Goal: Navigation & Orientation: Find specific page/section

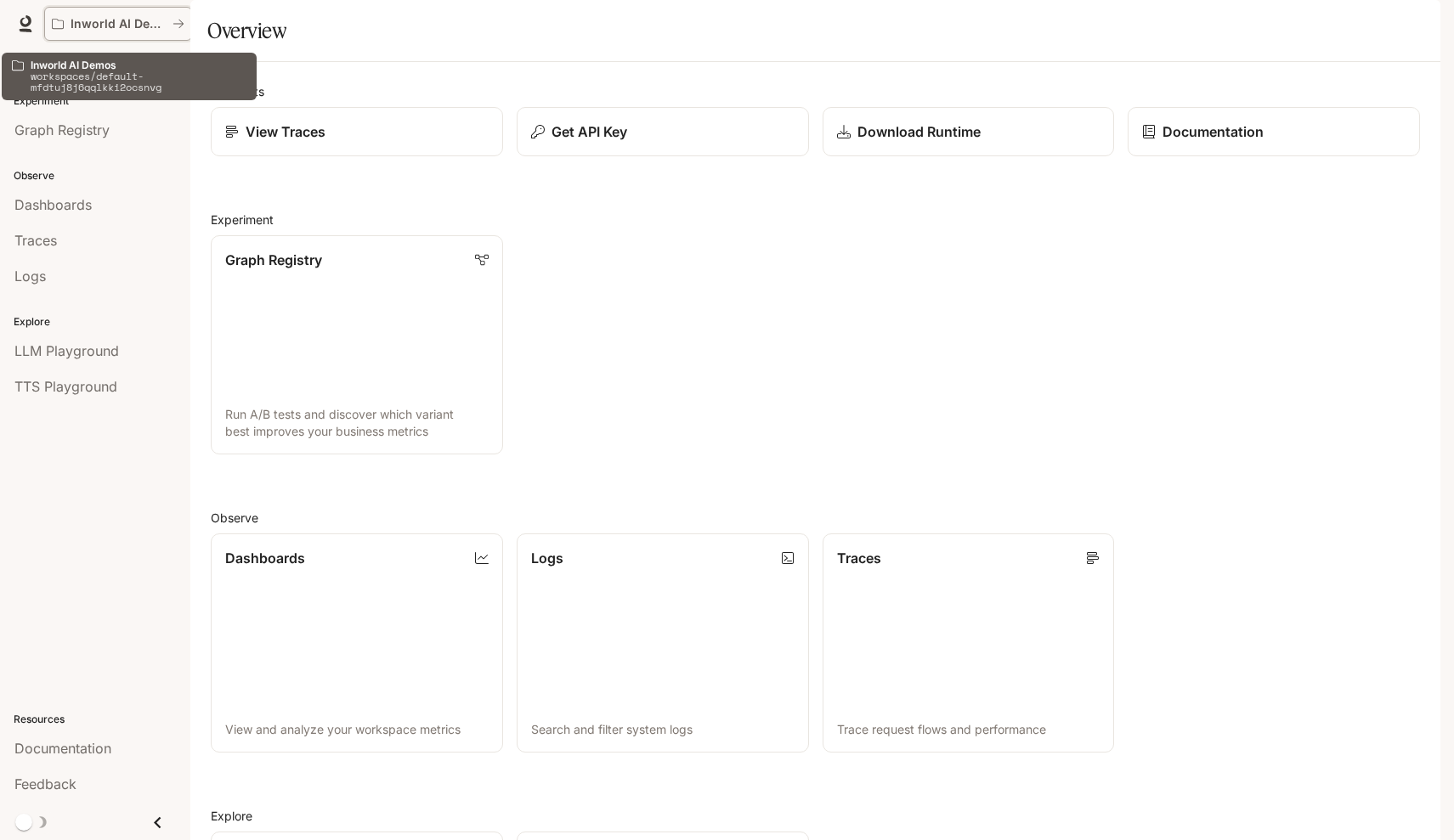
click at [178, 25] on icon "All workspaces" at bounding box center [178, 24] width 12 height 12
click at [50, 29] on button "Inworld AI Demos" at bounding box center [118, 24] width 148 height 34
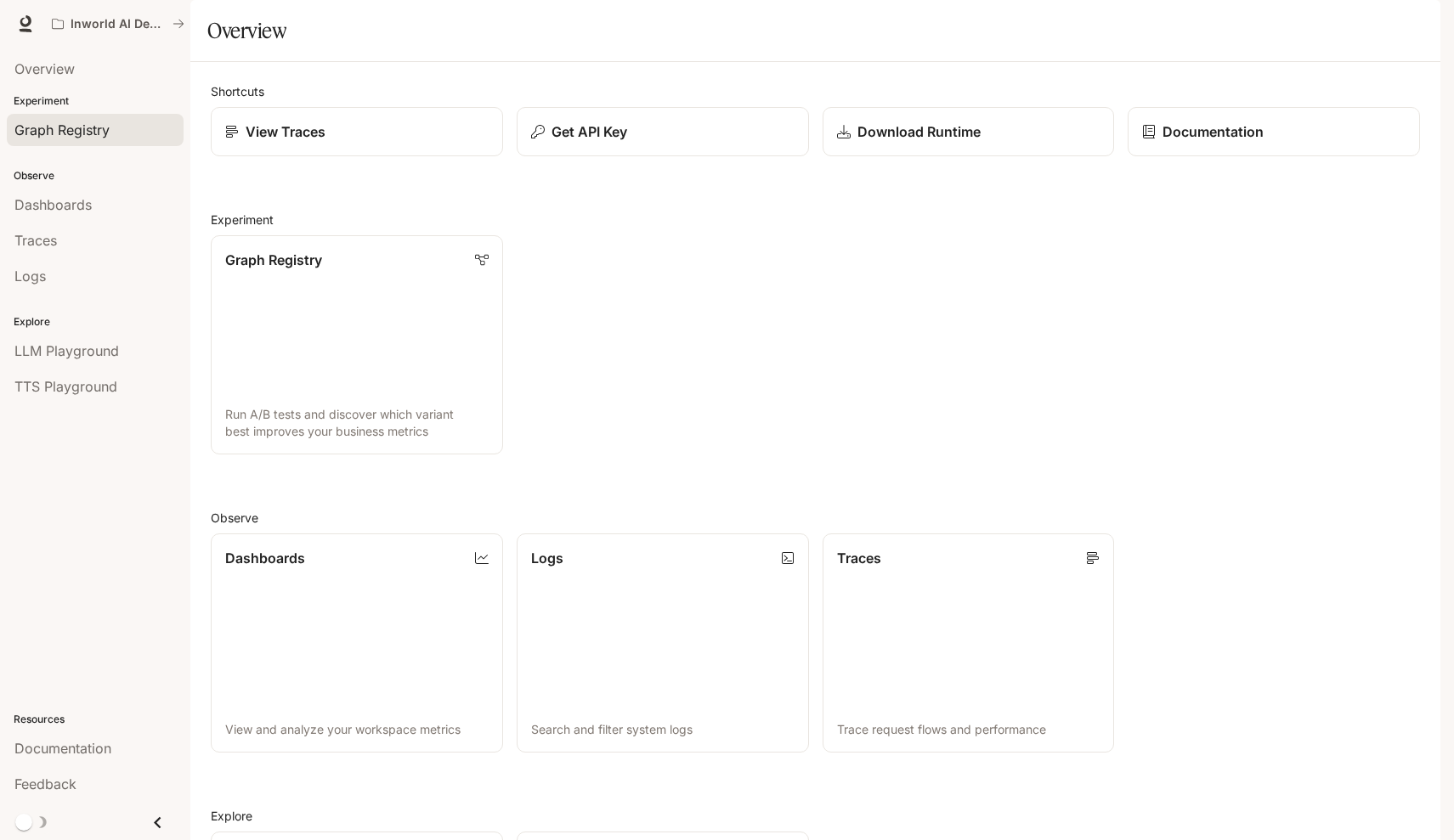
click at [56, 138] on span "Graph Registry" at bounding box center [62, 129] width 95 height 20
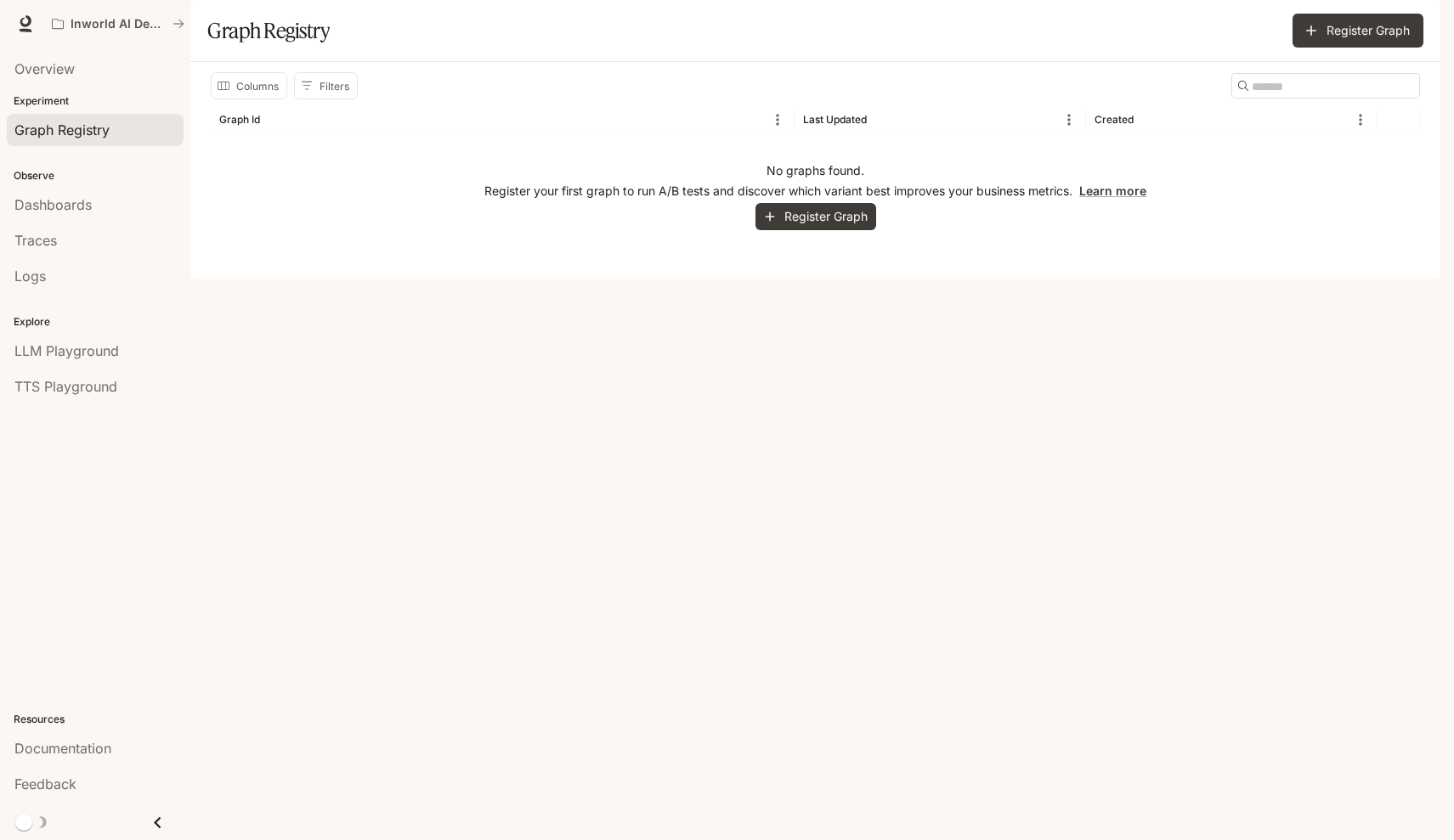
click at [115, 222] on li "Traces" at bounding box center [95, 240] width 190 height 36
click at [78, 209] on span "Dashboards" at bounding box center [52, 204] width 77 height 20
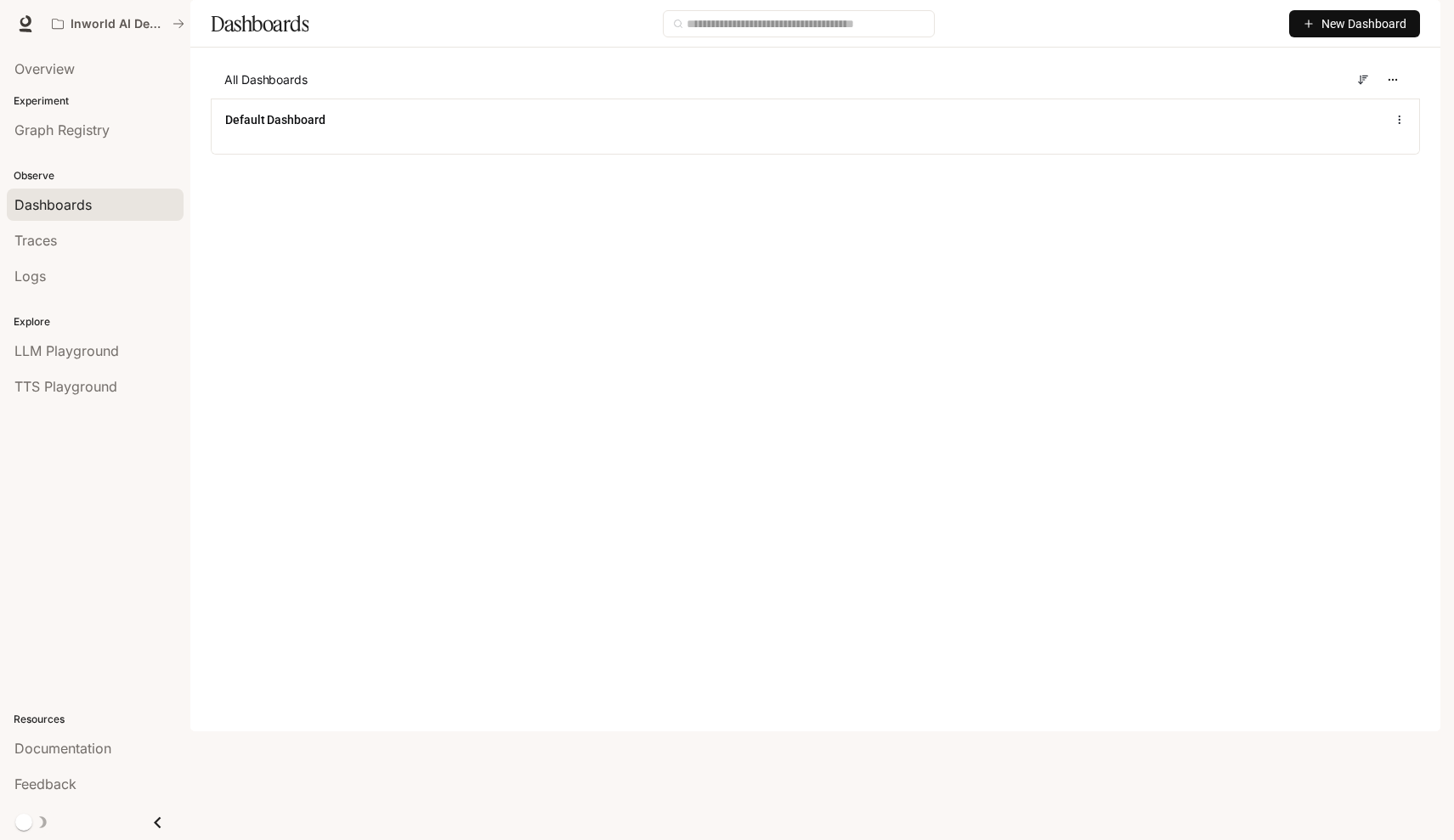
click at [158, 816] on icon "Close drawer" at bounding box center [158, 823] width 23 height 23
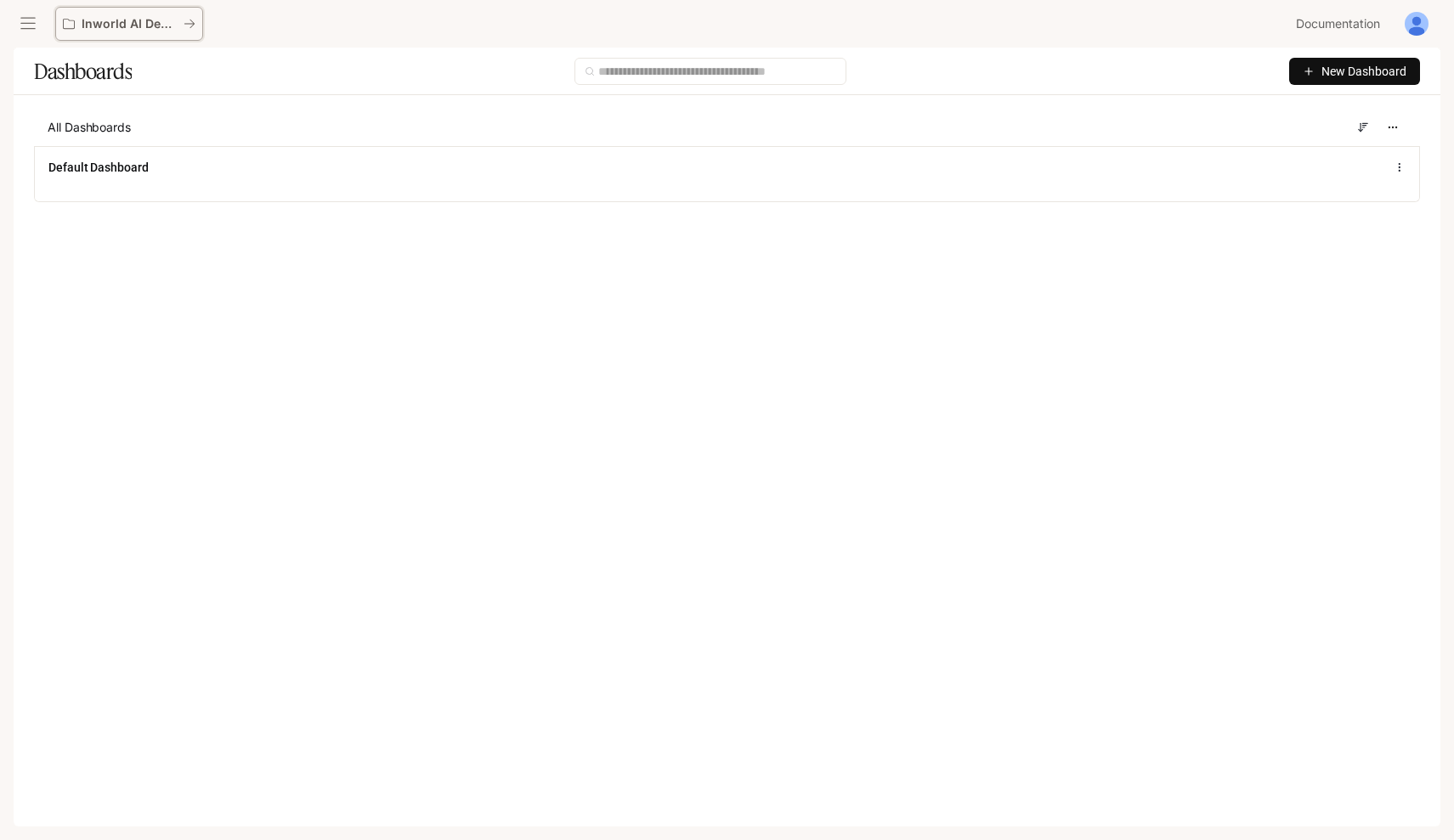
click at [182, 21] on div "Inworld AI Demos" at bounding box center [123, 24] width 121 height 14
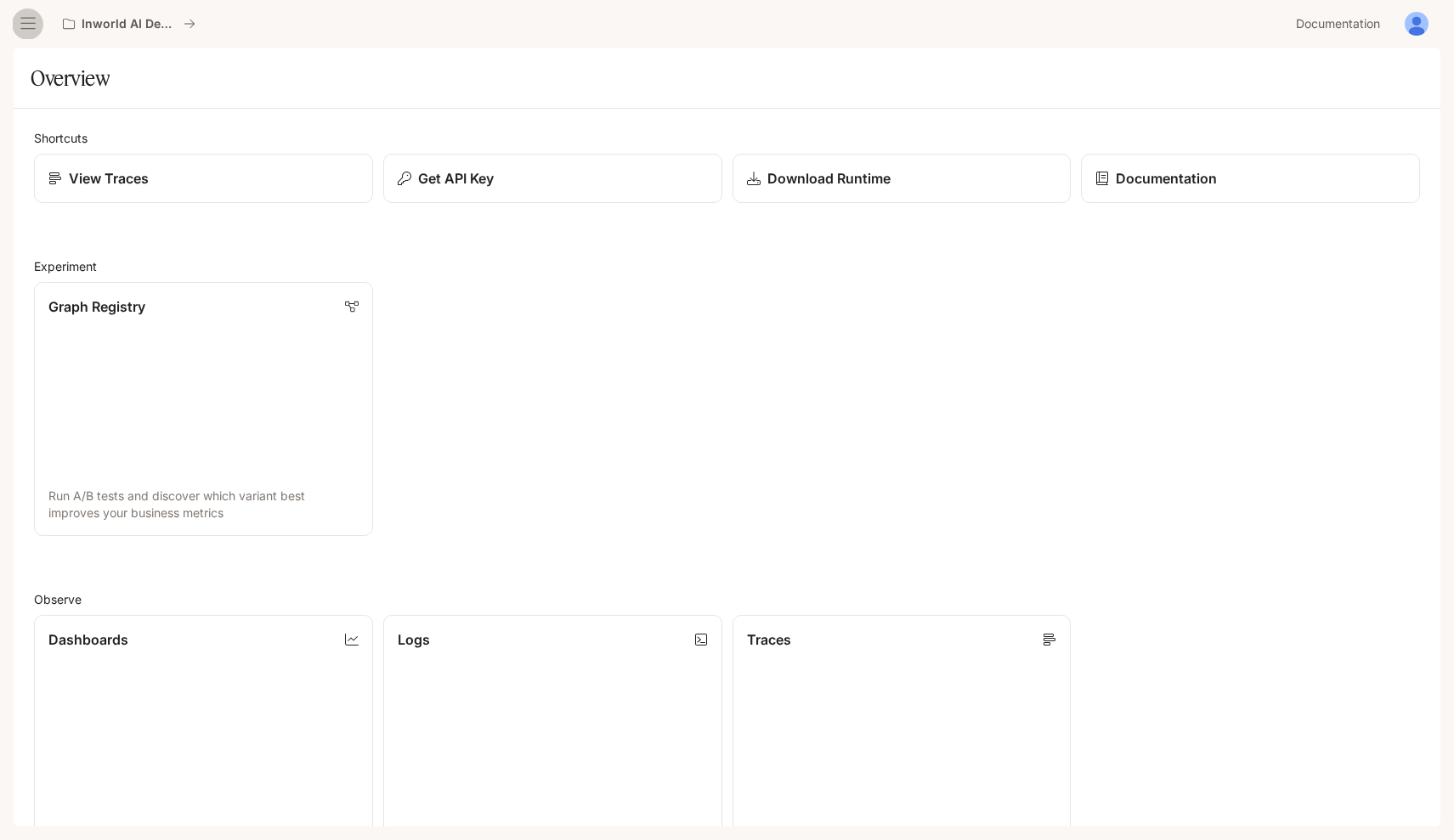
click at [26, 25] on icon "open drawer" at bounding box center [29, 24] width 17 height 17
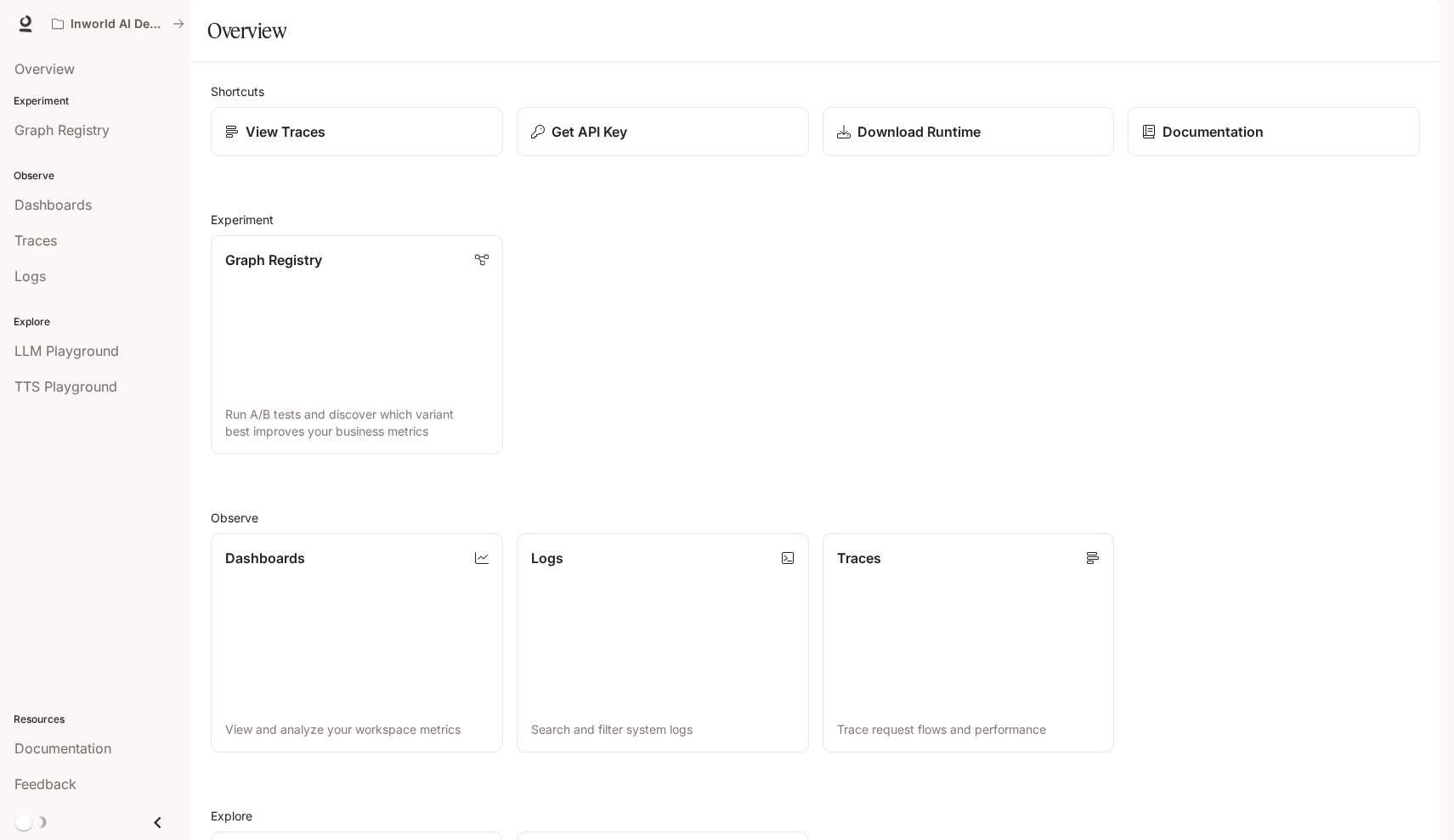
click at [83, 182] on p "Observe" at bounding box center [95, 176] width 190 height 15
click at [83, 197] on span "Dashboards" at bounding box center [52, 204] width 77 height 20
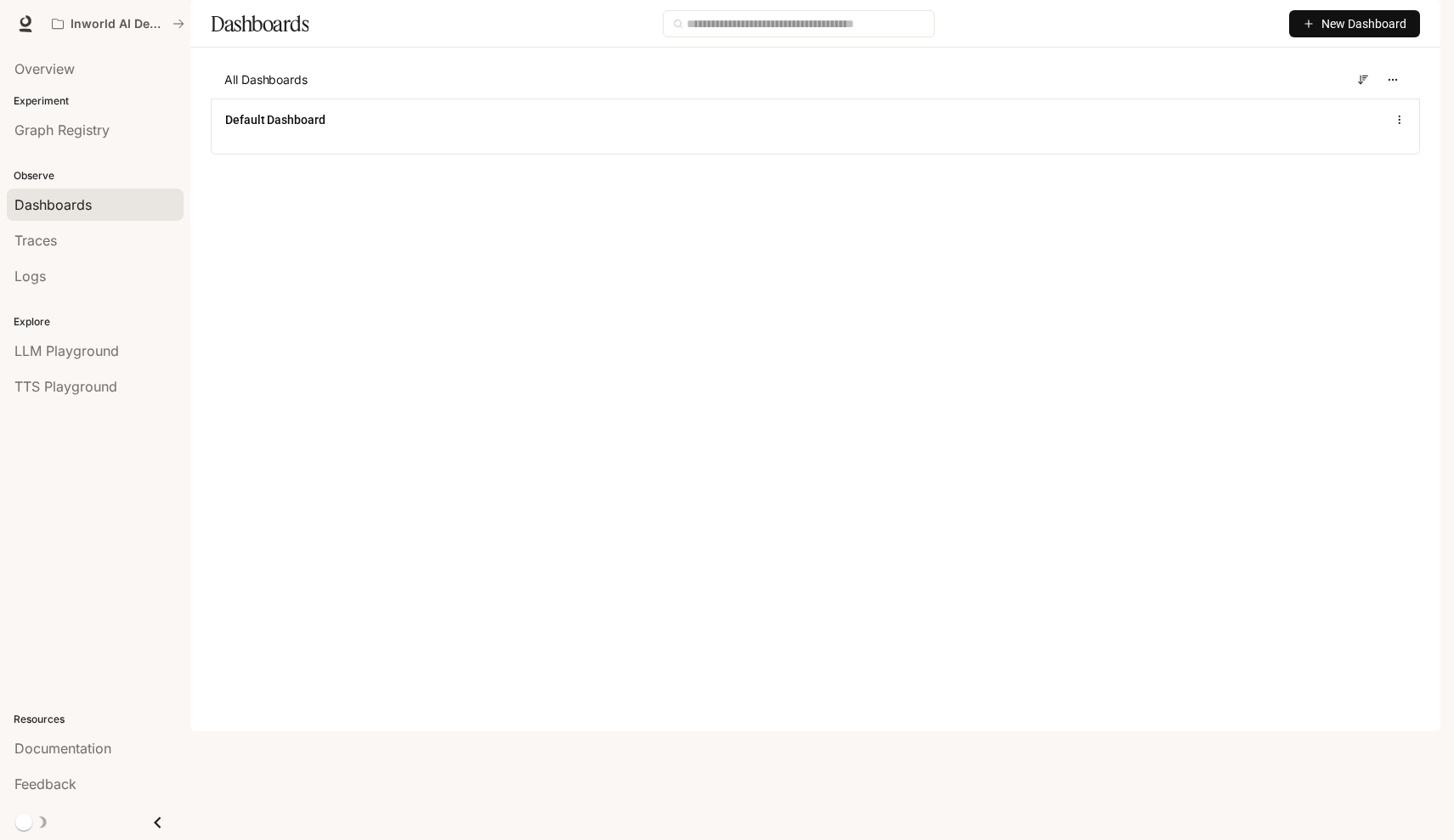
click at [286, 155] on div "Default Dashboard" at bounding box center [815, 126] width 1209 height 56
click at [91, 215] on link "Dashboards" at bounding box center [95, 204] width 177 height 32
click at [85, 230] on div "Traces" at bounding box center [95, 239] width 162 height 20
